Goal: Find specific fact: Locate a discrete piece of known information

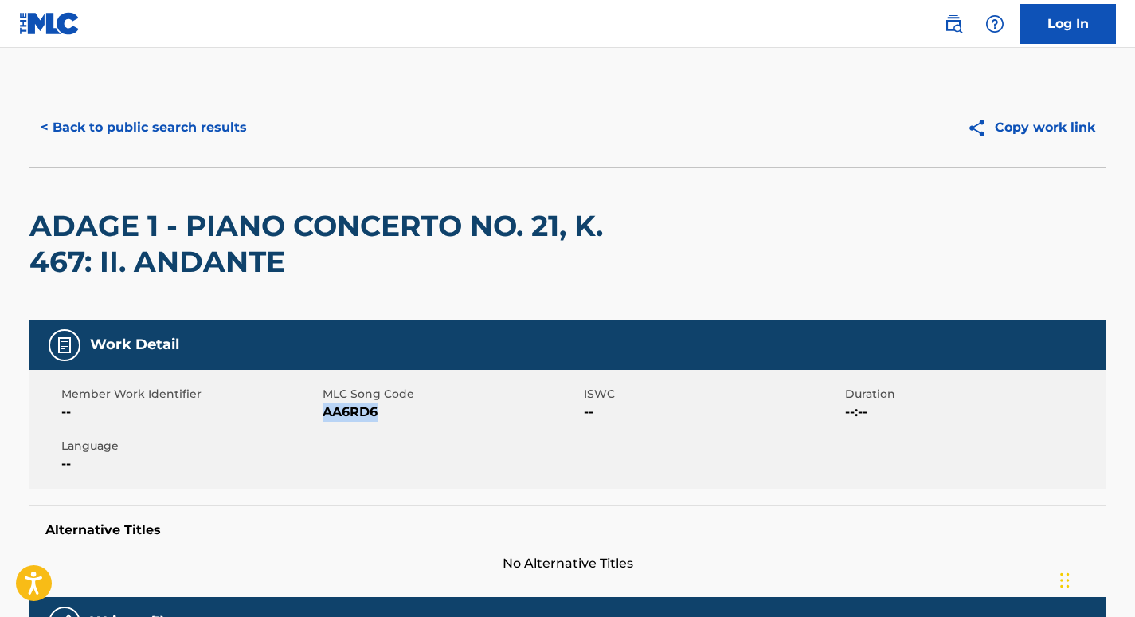
click at [137, 122] on button "< Back to public search results" at bounding box center [143, 128] width 229 height 40
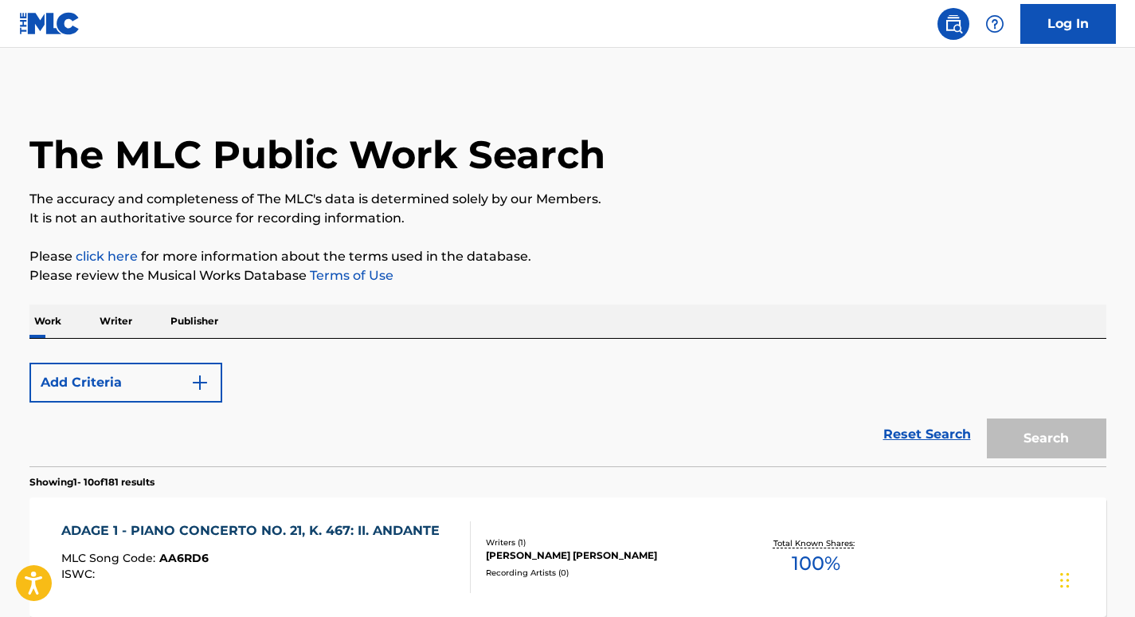
scroll to position [284, 0]
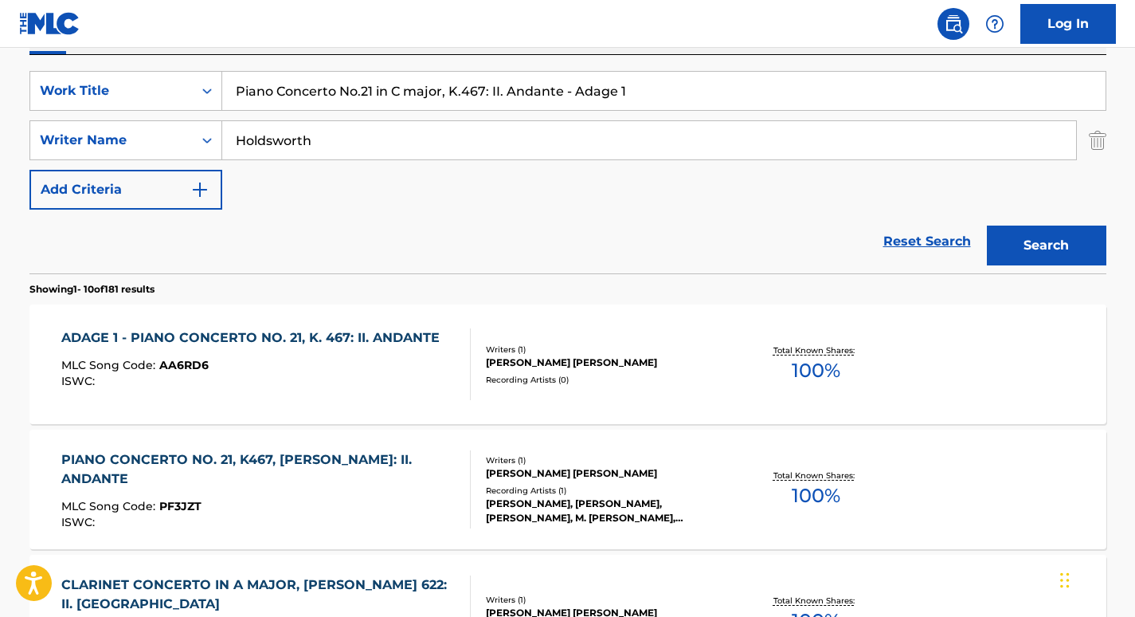
click at [364, 96] on input "Piano Concerto No.21 in C major, K.467: II. Andante - Adage 1" at bounding box center [664, 91] width 884 height 38
paste input "Concerto for 2 Mandolins in G Major, RV 532: 2. Andante"
type input "Concerto for 2 Mandolins in G Major, RV 532: 2. Andante"
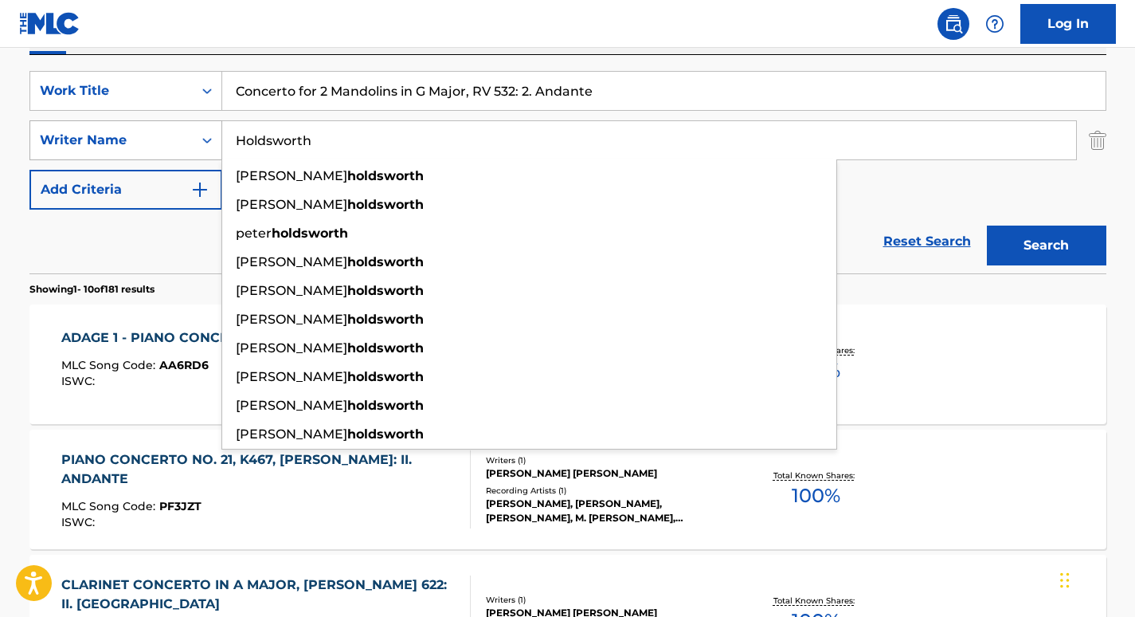
drag, startPoint x: 341, startPoint y: 135, endPoint x: 37, endPoint y: 121, distance: 304.7
click at [37, 121] on div "SearchWithCriteriaf1adc70b-f58d-4edb-992a-9a6c675f11c6 Writer Name [PERSON_NAME…" at bounding box center [567, 140] width 1077 height 40
paste input "[PERSON_NAME]"
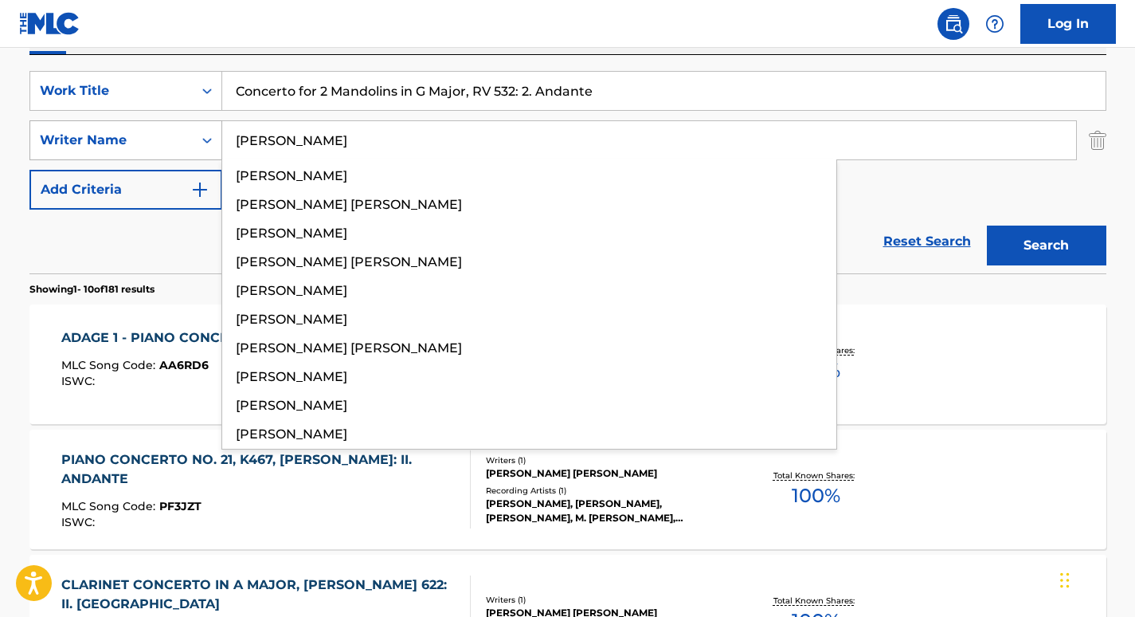
type input "[PERSON_NAME]"
click at [987, 225] on button "Search" at bounding box center [1047, 245] width 120 height 40
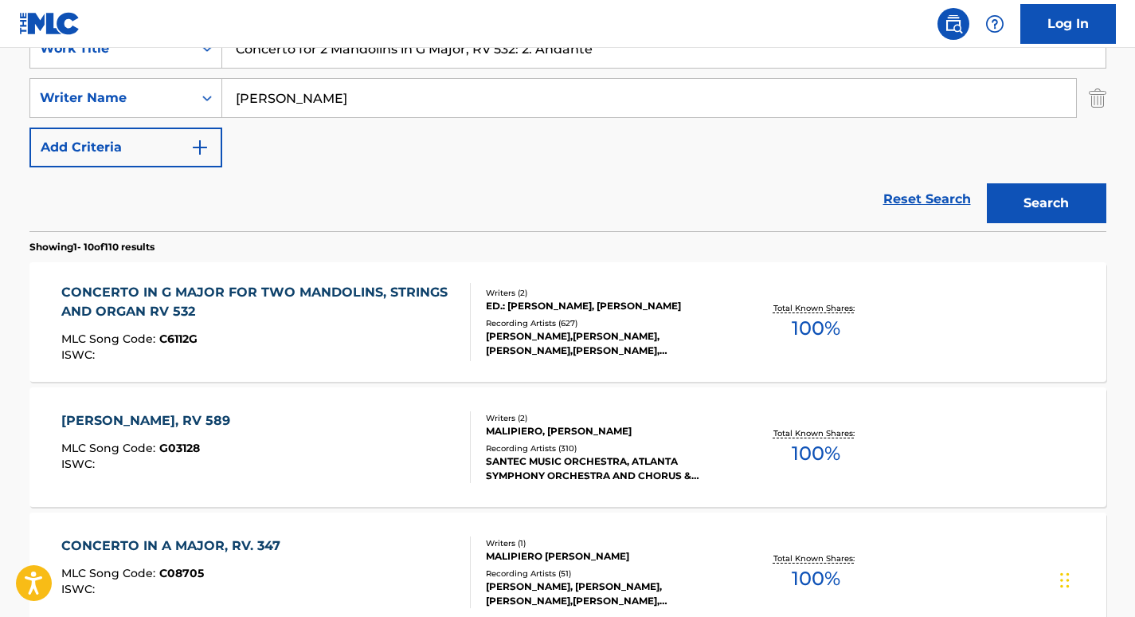
scroll to position [333, 0]
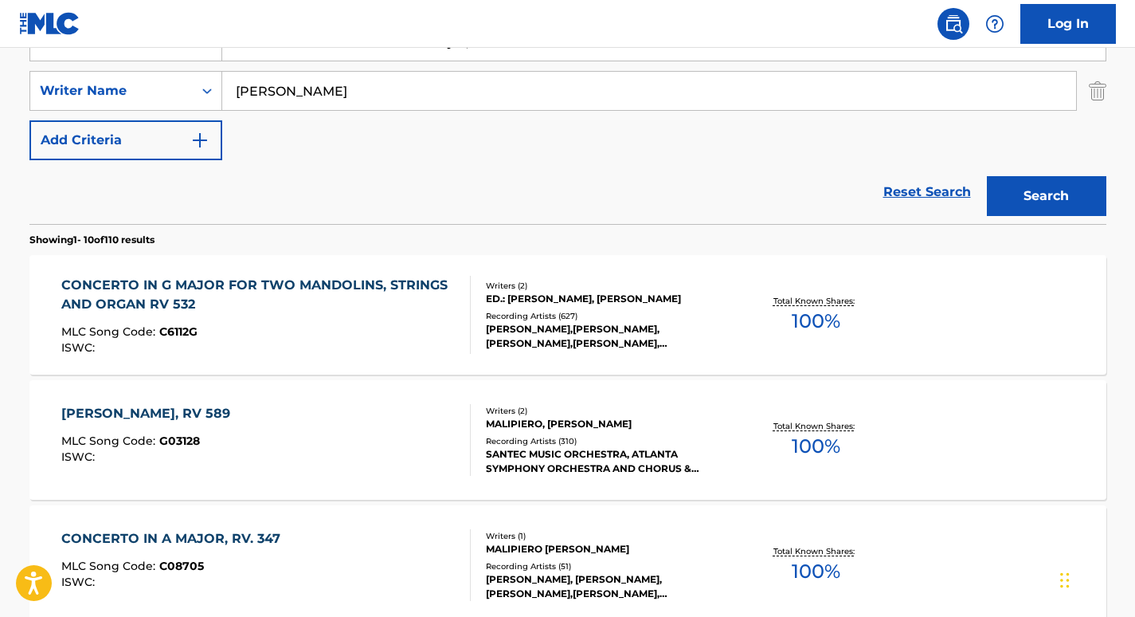
click at [147, 288] on div "CONCERTO IN G MAJOR FOR TWO MANDOLINS, STRINGS AND ORGAN RV 532" at bounding box center [259, 295] width 396 height 38
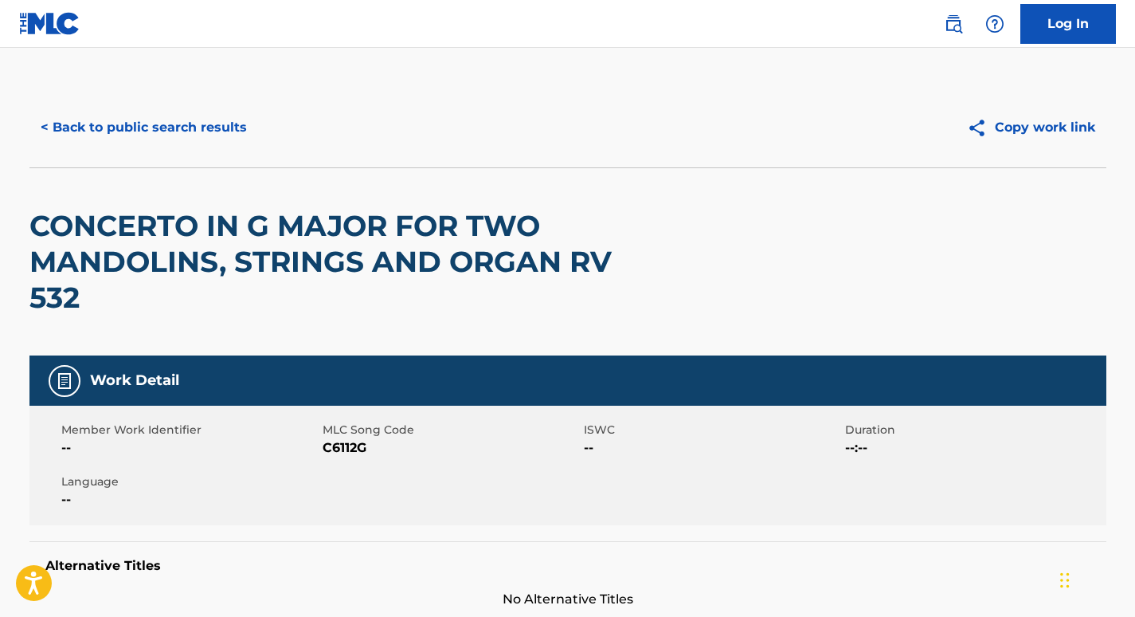
click at [347, 448] on span "C6112G" at bounding box center [451, 447] width 257 height 19
copy span "C6112G"
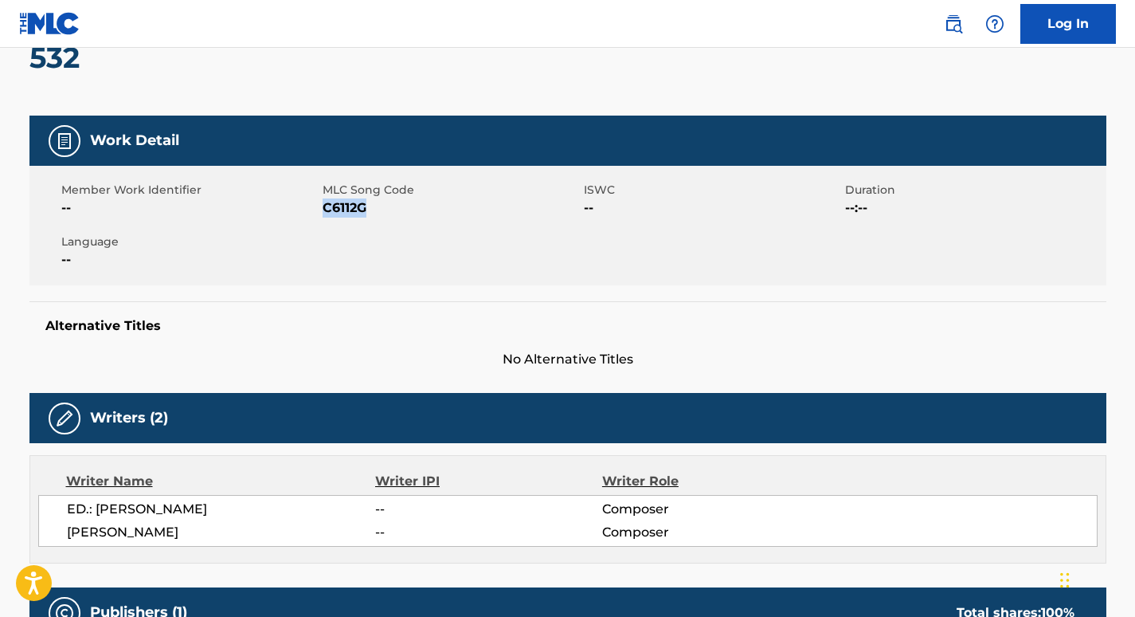
scroll to position [241, 0]
